Goal: Book appointment/travel/reservation

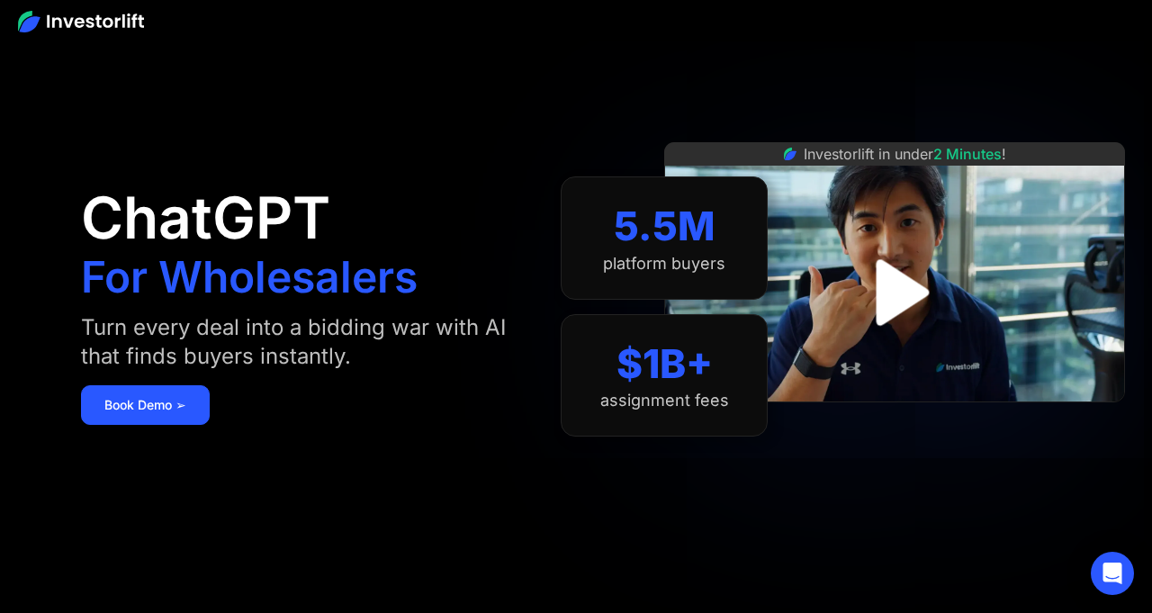
click at [887, 312] on img "open lightbox" at bounding box center [895, 292] width 120 height 120
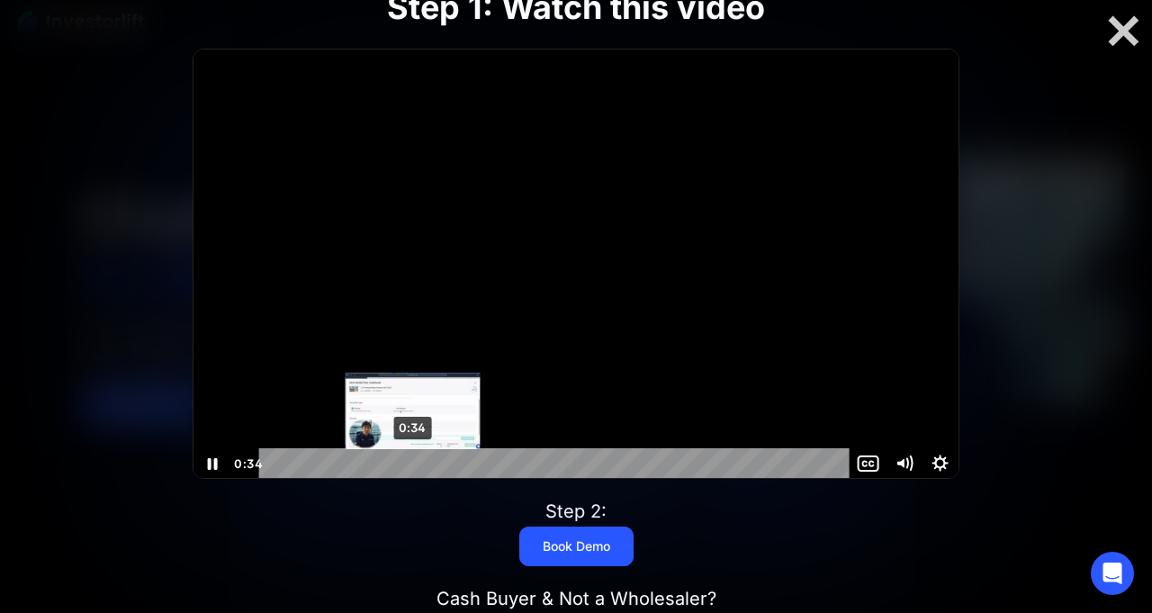
drag, startPoint x: 510, startPoint y: 461, endPoint x: 410, endPoint y: 467, distance: 101.0
click at [410, 467] on div "Playbar" at bounding box center [413, 464] width 10 height 10
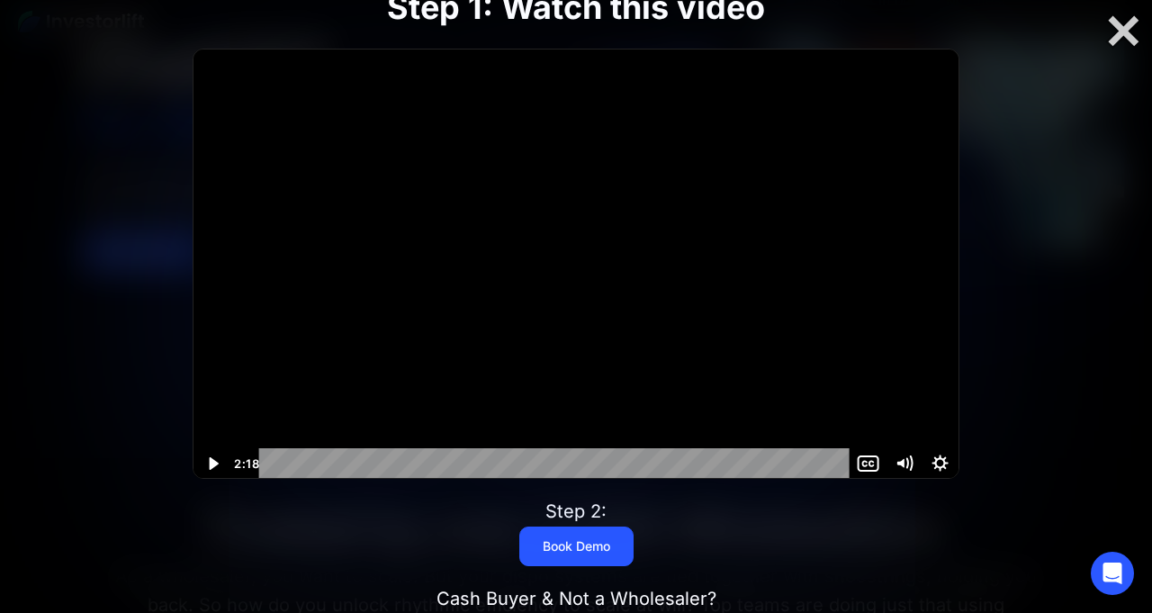
scroll to position [159, 0]
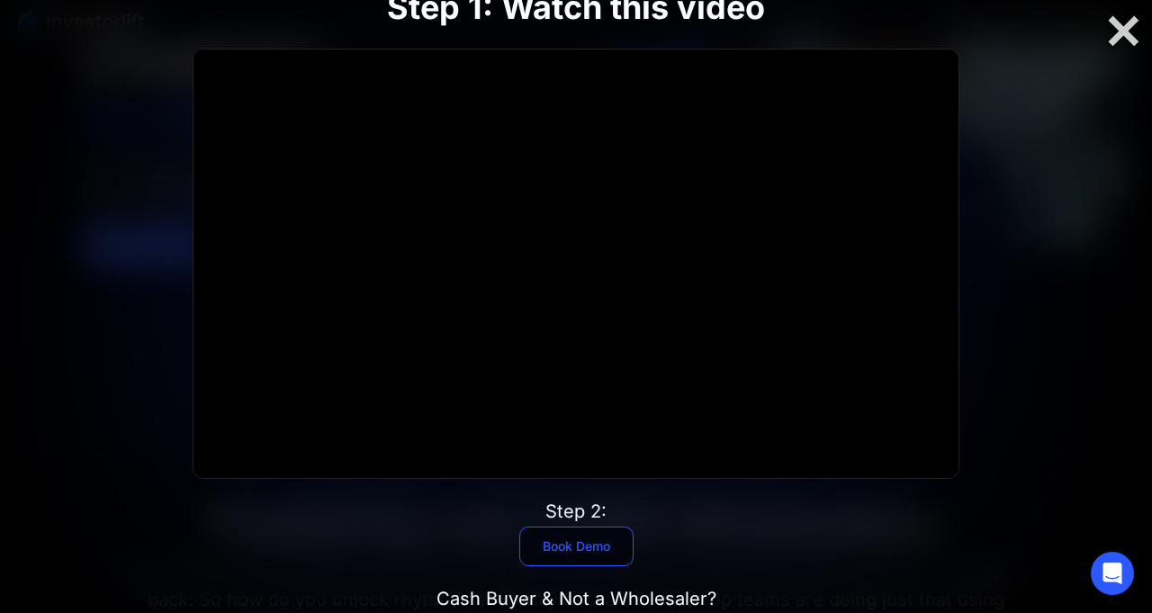
click at [557, 547] on link "Book Demo" at bounding box center [576, 547] width 114 height 40
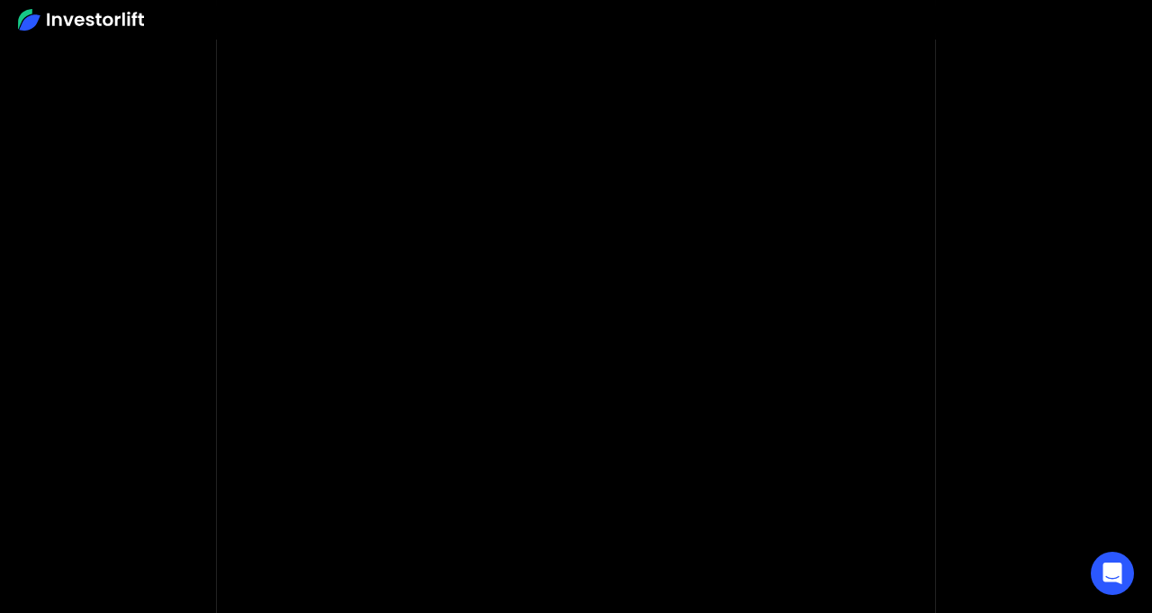
scroll to position [152, 0]
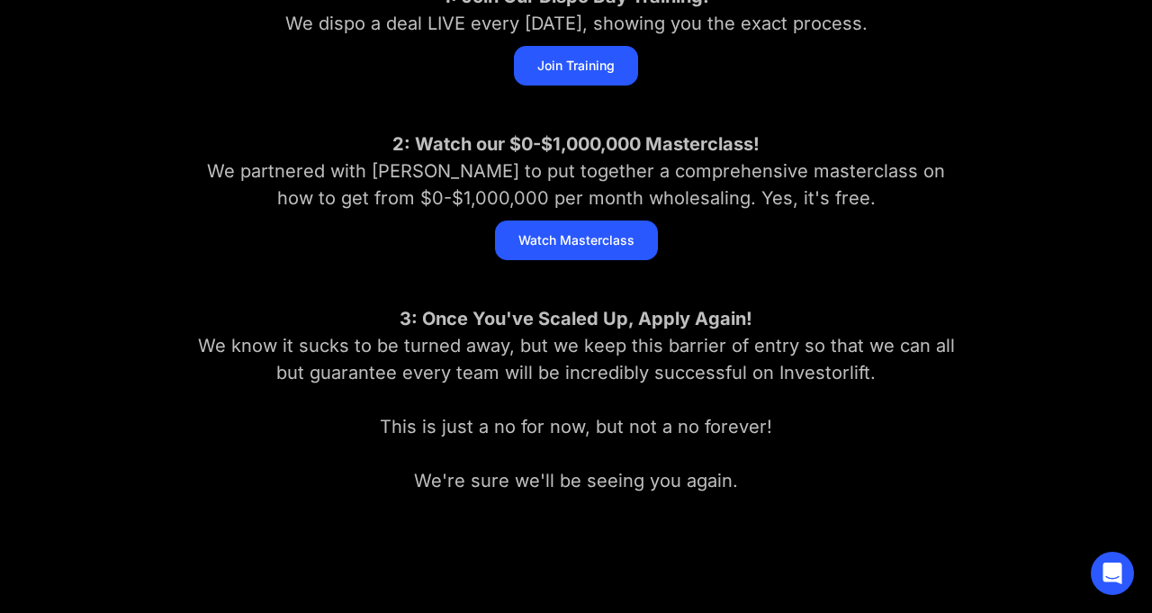
scroll to position [425, 0]
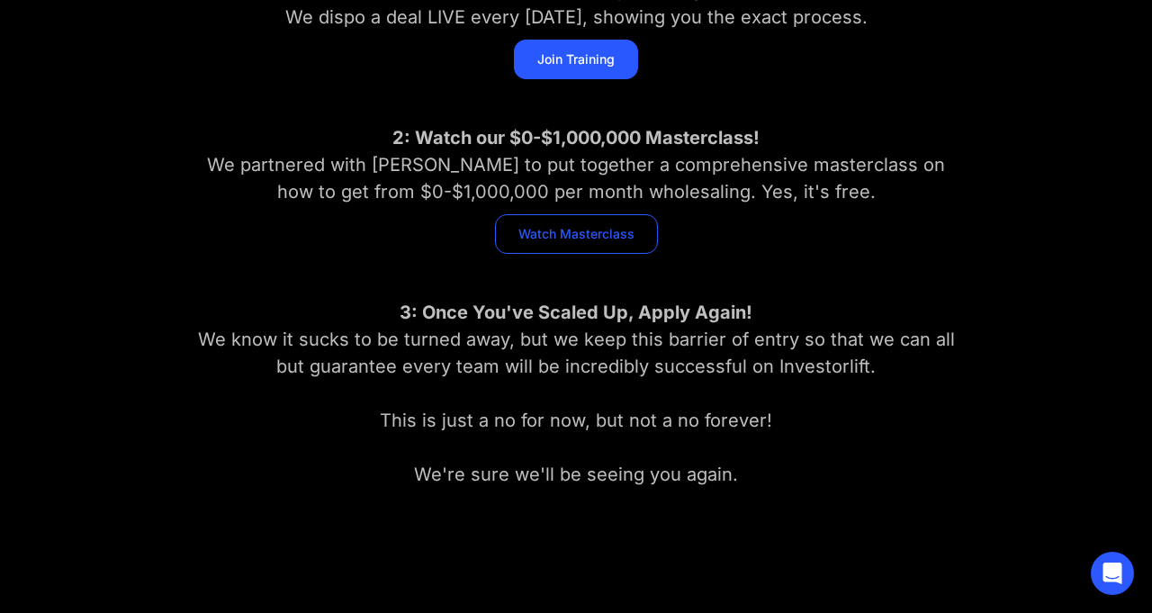
click at [599, 231] on link "Watch Masterclass" at bounding box center [576, 234] width 163 height 40
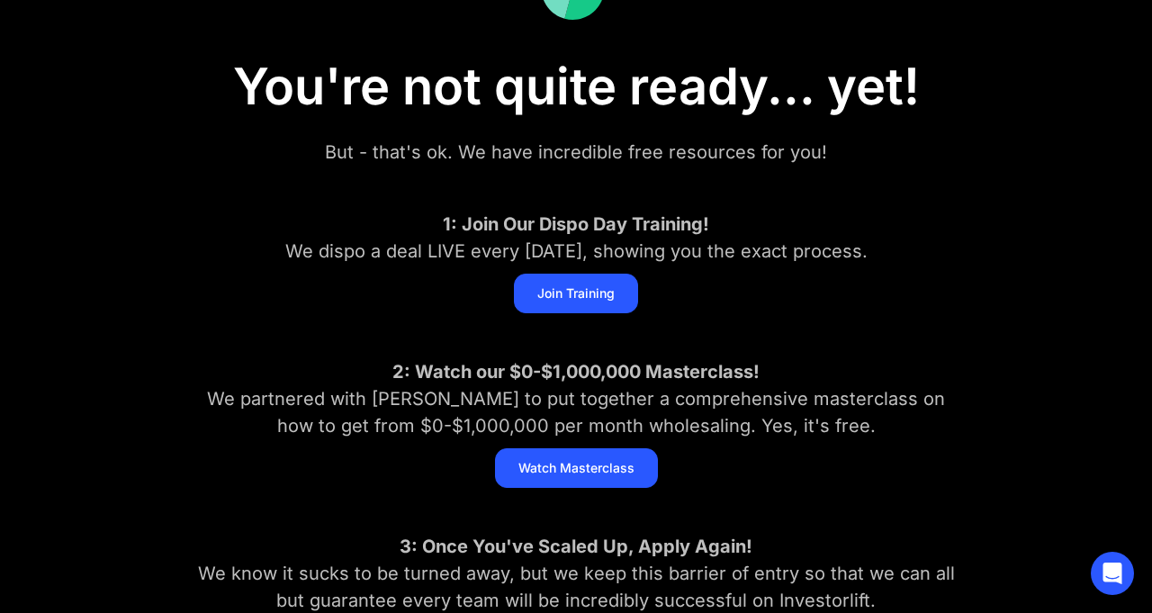
scroll to position [0, 0]
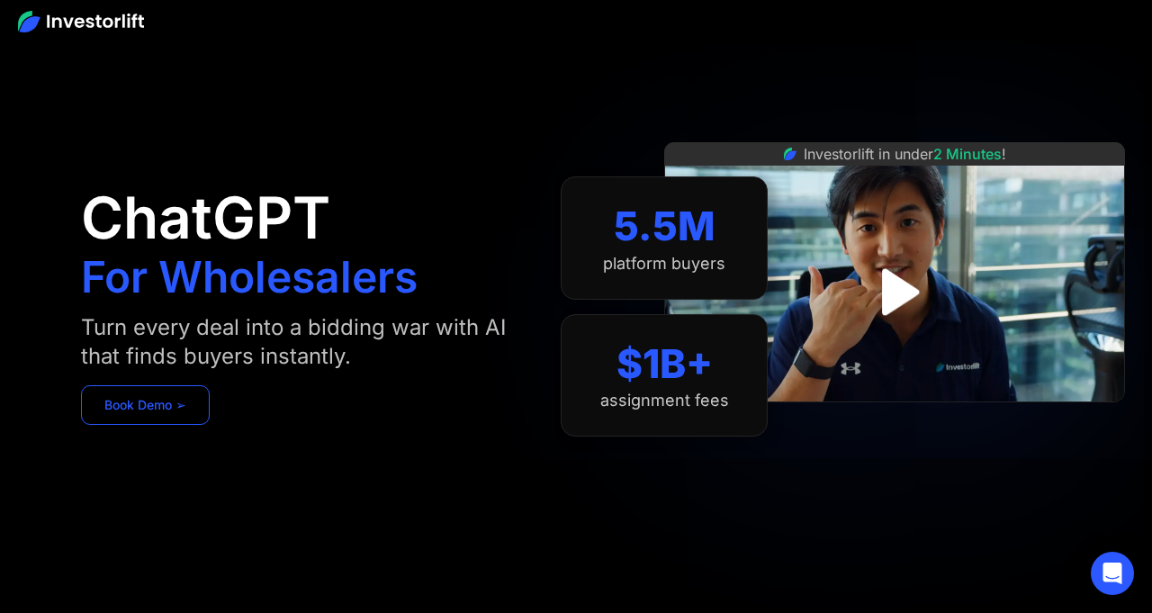
click at [186, 400] on link "Book Demo ➢" at bounding box center [145, 405] width 129 height 40
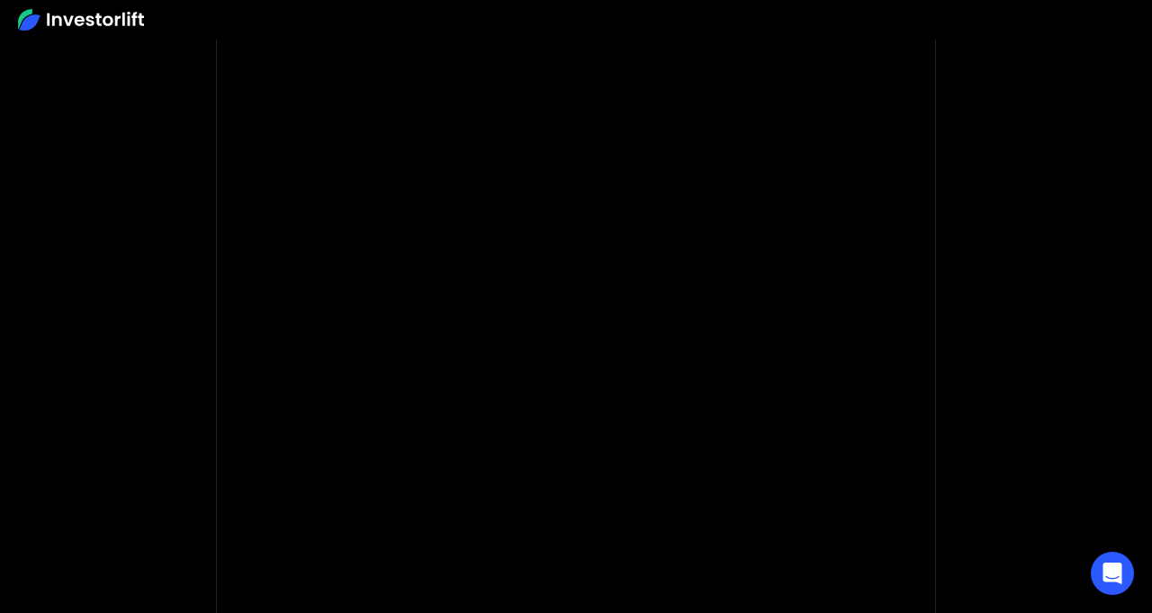
scroll to position [124, 0]
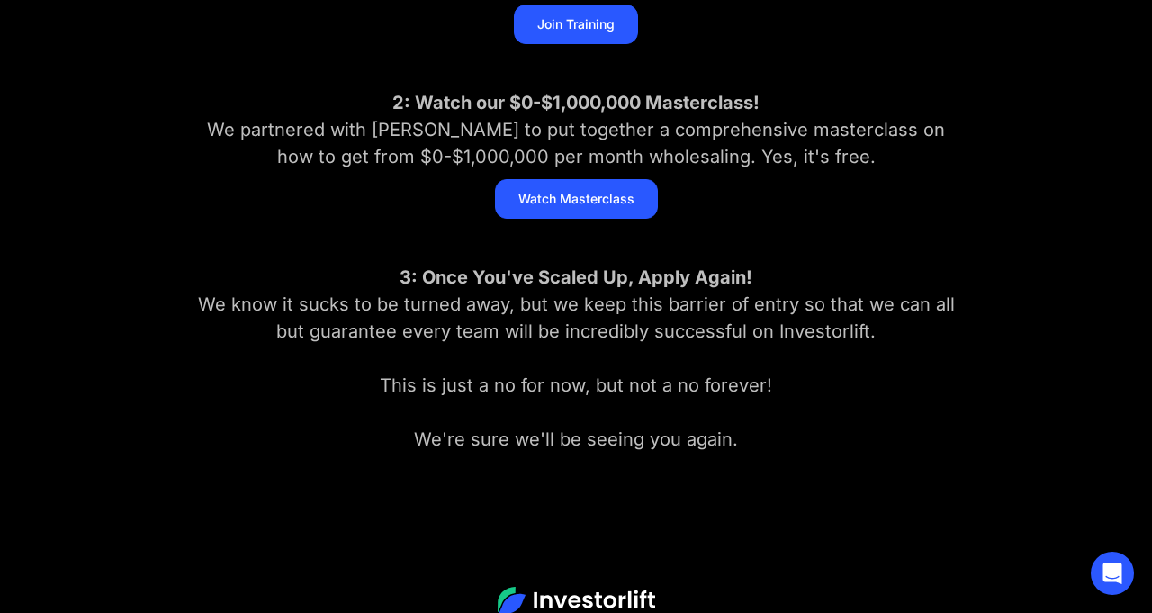
scroll to position [554, 0]
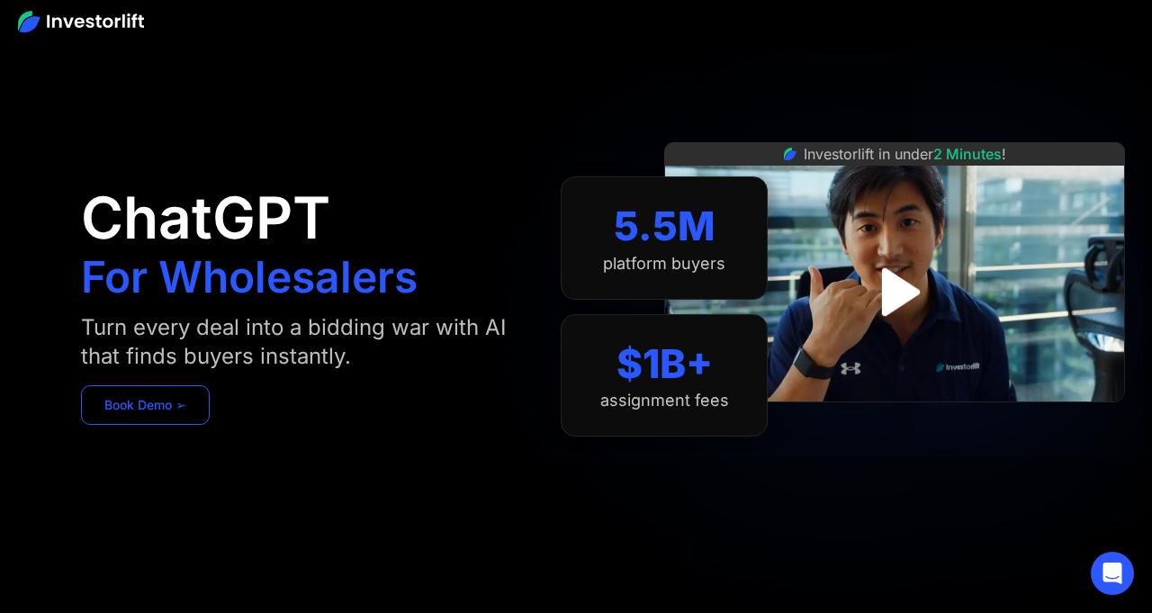
click at [144, 414] on link "Book Demo ➢" at bounding box center [145, 405] width 129 height 40
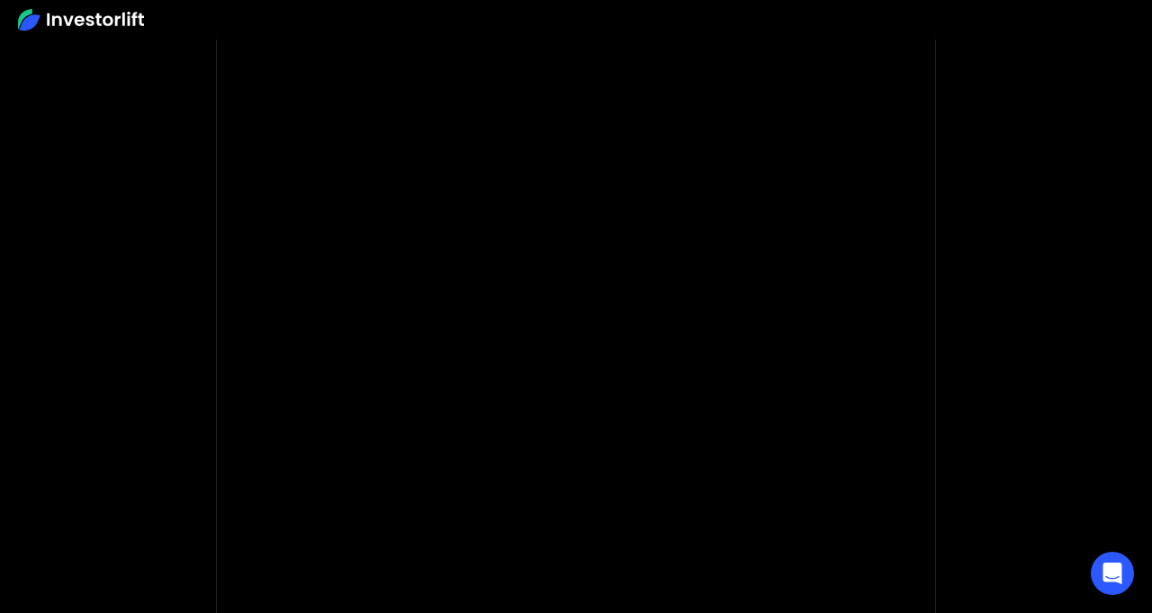
scroll to position [131, 0]
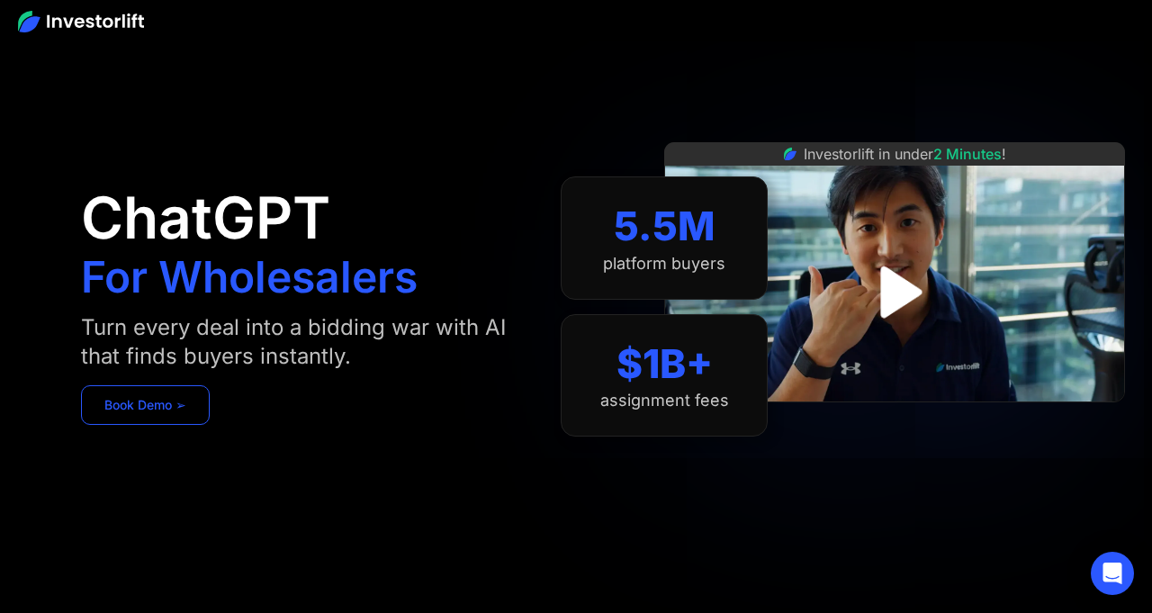
click at [129, 384] on div "ChatGPT For Wholesalers Turn every deal into a bidding war with AI that finds b…" at bounding box center [321, 306] width 481 height 505
click at [129, 385] on link "Book Demo ➢" at bounding box center [145, 405] width 129 height 40
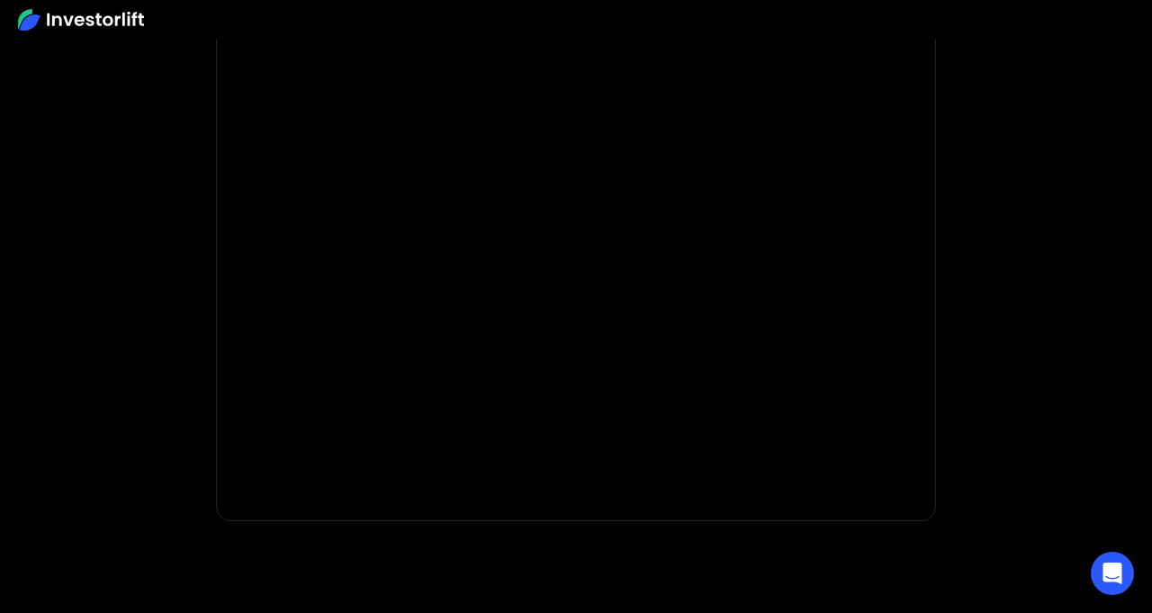
scroll to position [284, 0]
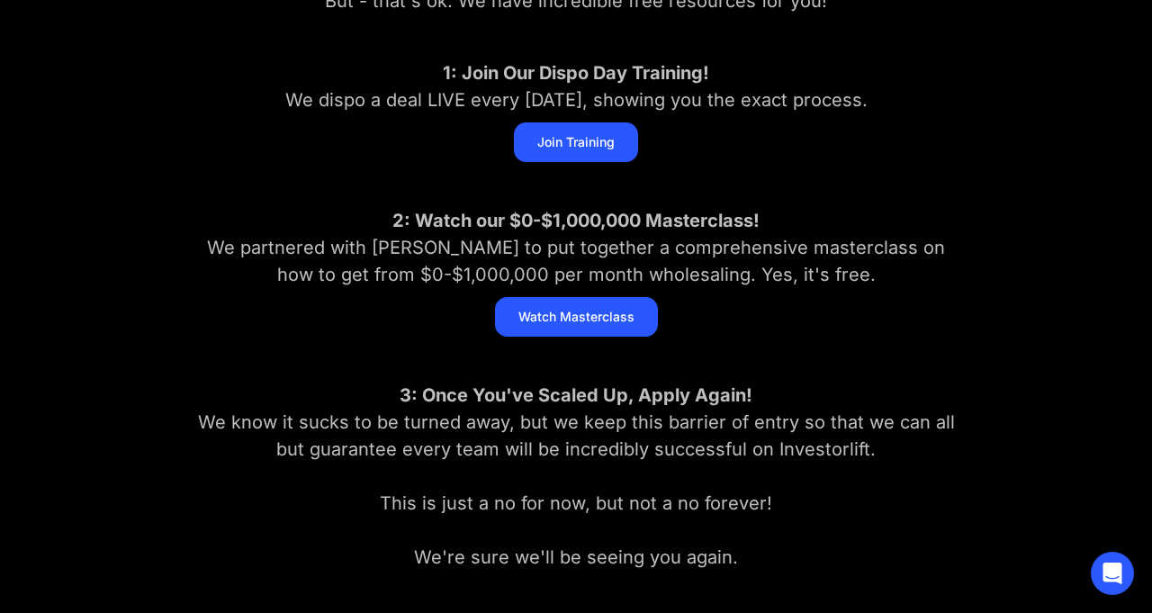
scroll to position [349, 0]
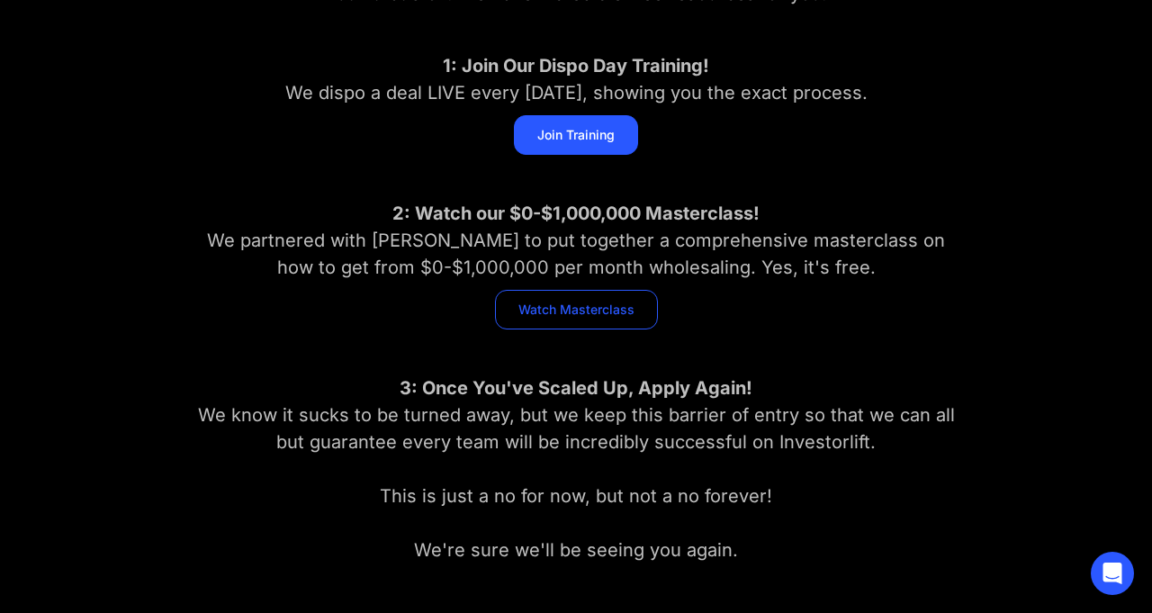
click at [565, 314] on link "Watch Masterclass" at bounding box center [576, 310] width 163 height 40
